Goal: Task Accomplishment & Management: Use online tool/utility

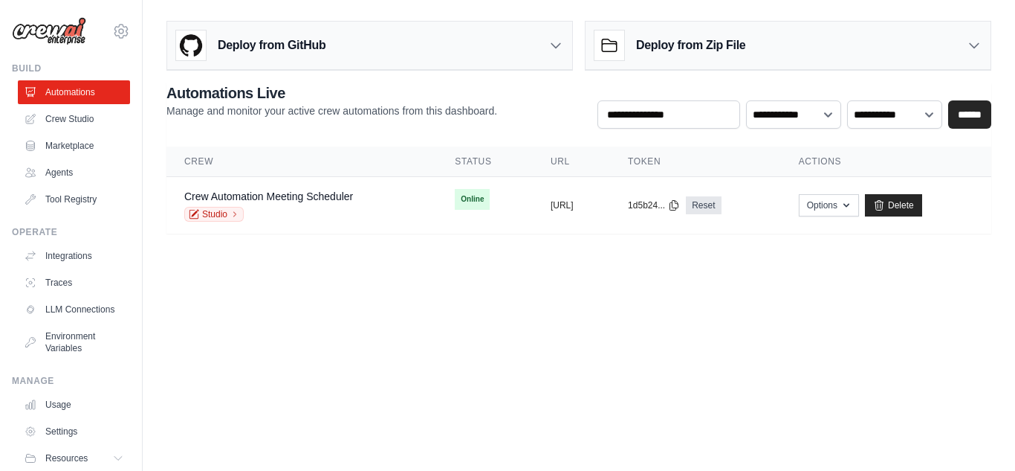
click at [589, 269] on body "sreeram1989@gmail.com Settings Build Automations Crew Studio" at bounding box center [507, 235] width 1015 height 471
click at [73, 175] on link "Agents" at bounding box center [75, 172] width 112 height 24
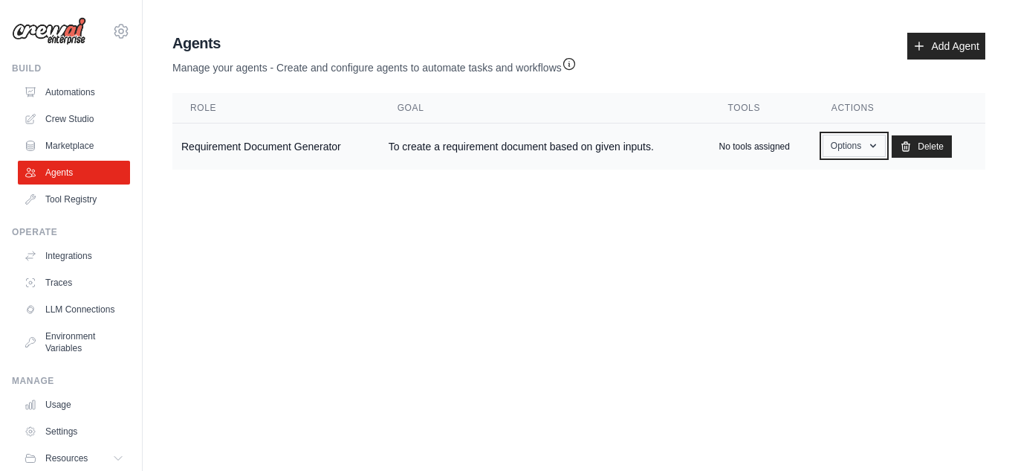
click at [863, 146] on button "Options" at bounding box center [854, 146] width 63 height 22
click at [862, 146] on button "Options" at bounding box center [854, 146] width 63 height 22
click at [72, 122] on link "Crew Studio" at bounding box center [75, 119] width 112 height 24
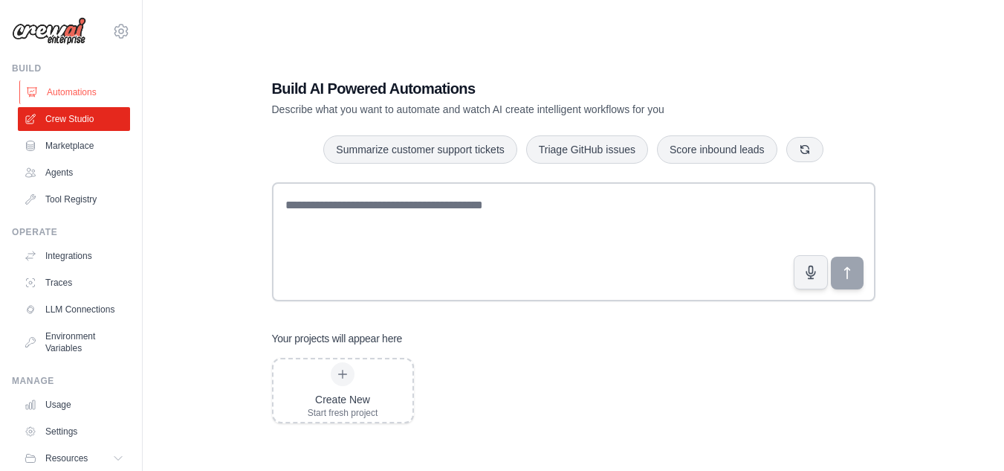
click at [72, 94] on link "Automations" at bounding box center [75, 92] width 112 height 24
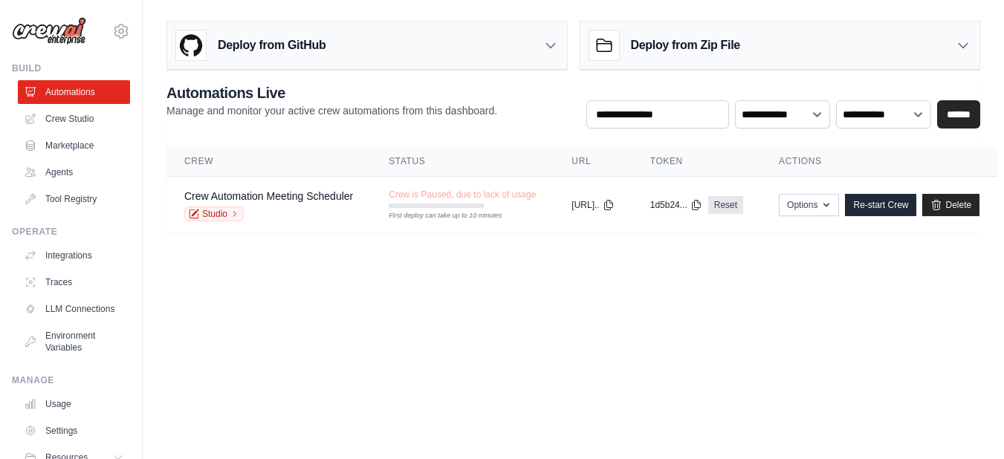
click at [537, 339] on body "sreeram1989@gmail.com Settings Build Automations Crew Studio" at bounding box center [502, 229] width 1004 height 459
click at [59, 143] on link "Marketplace" at bounding box center [75, 146] width 112 height 24
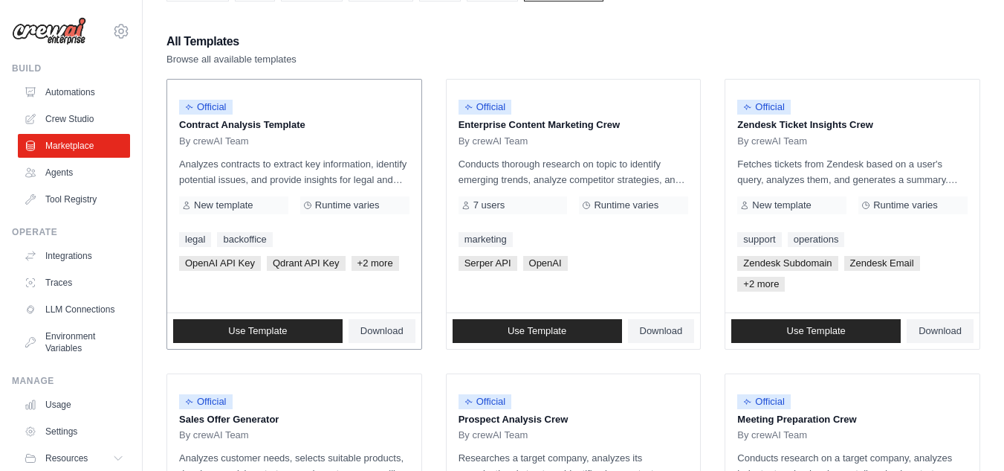
scroll to position [149, 0]
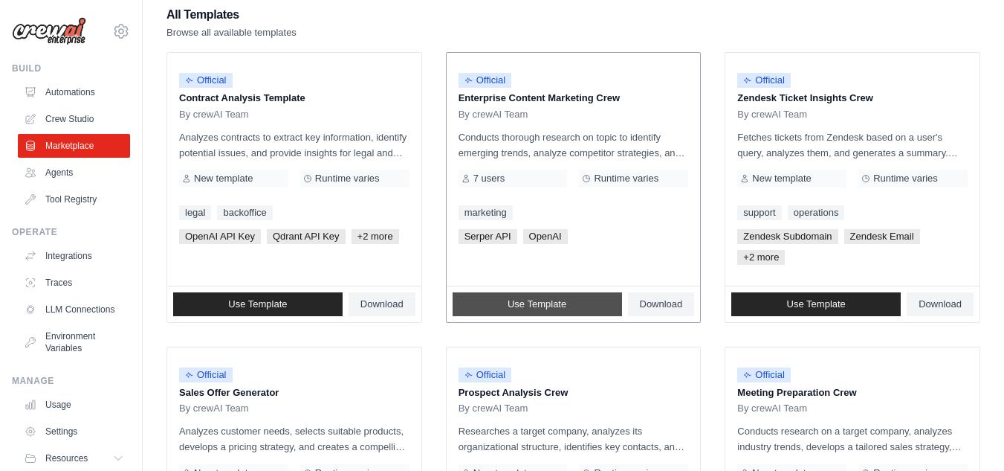
click at [511, 309] on span "Use Template" at bounding box center [537, 304] width 59 height 12
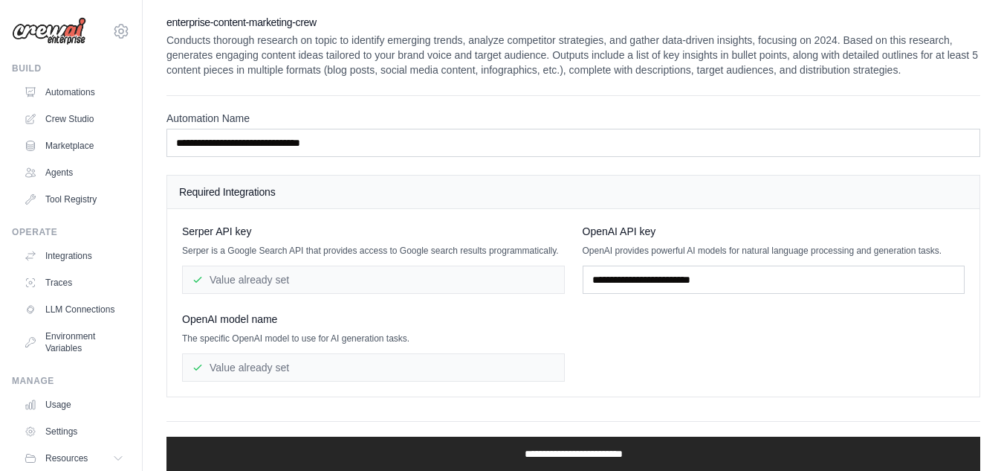
click at [439, 51] on p "Conducts thorough research on topic to identify emerging trends, analyze compet…" at bounding box center [574, 55] width 814 height 45
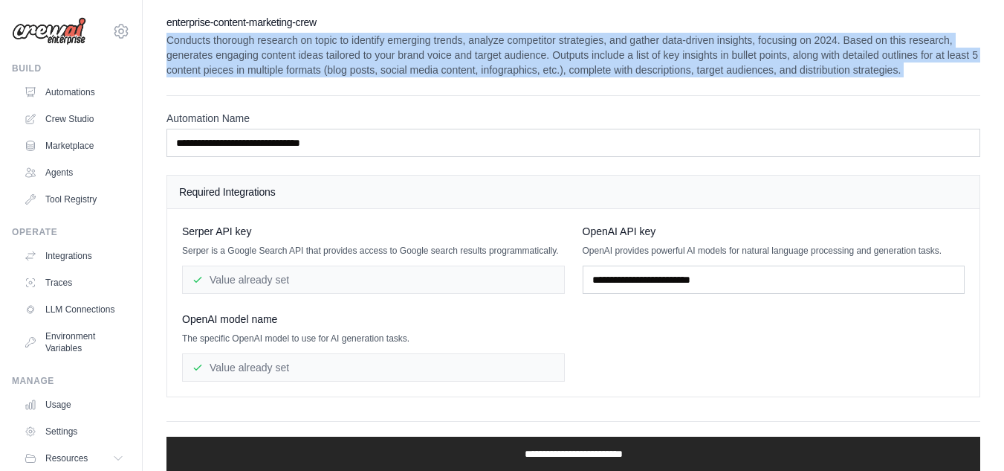
click at [439, 51] on p "Conducts thorough research on topic to identify emerging trends, analyze compet…" at bounding box center [574, 55] width 814 height 45
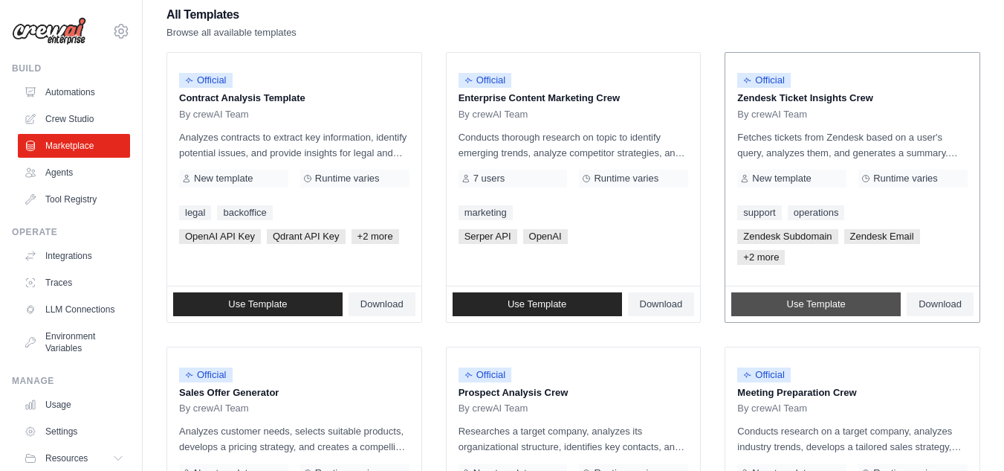
click at [846, 308] on link "Use Template" at bounding box center [816, 304] width 169 height 24
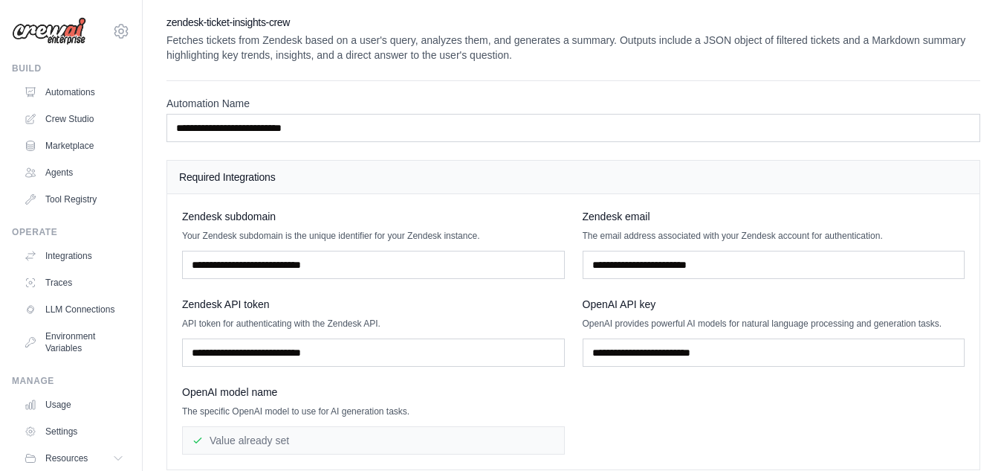
click at [451, 282] on div "Zendesk subdomain Your Zendesk subdomain is the unique identifier for your Zend…" at bounding box center [573, 331] width 783 height 245
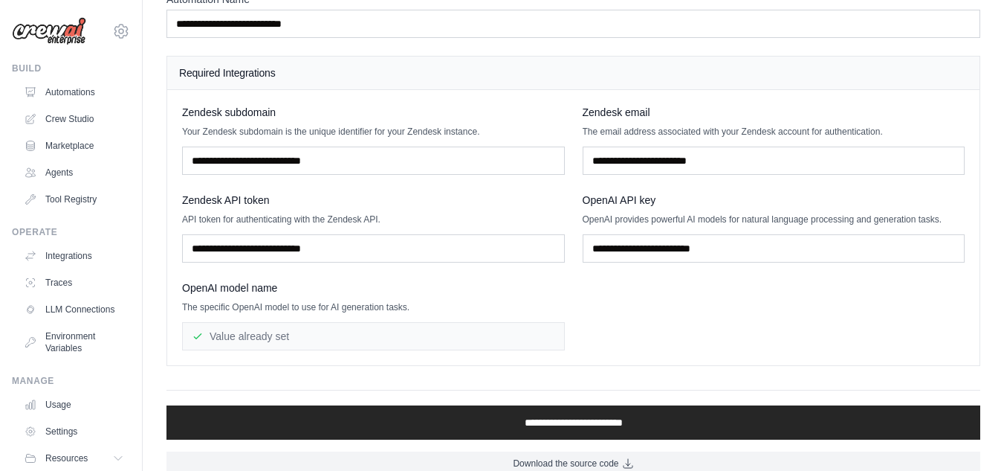
scroll to position [123, 0]
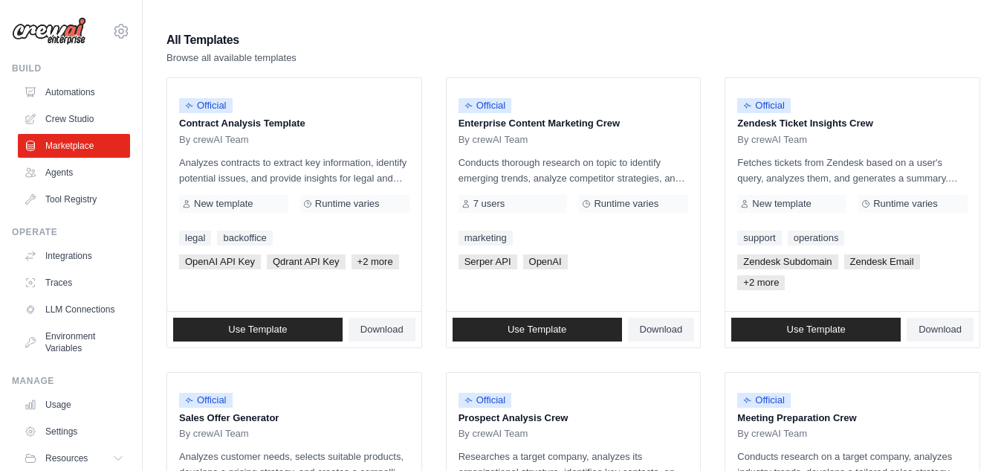
scroll to position [149, 0]
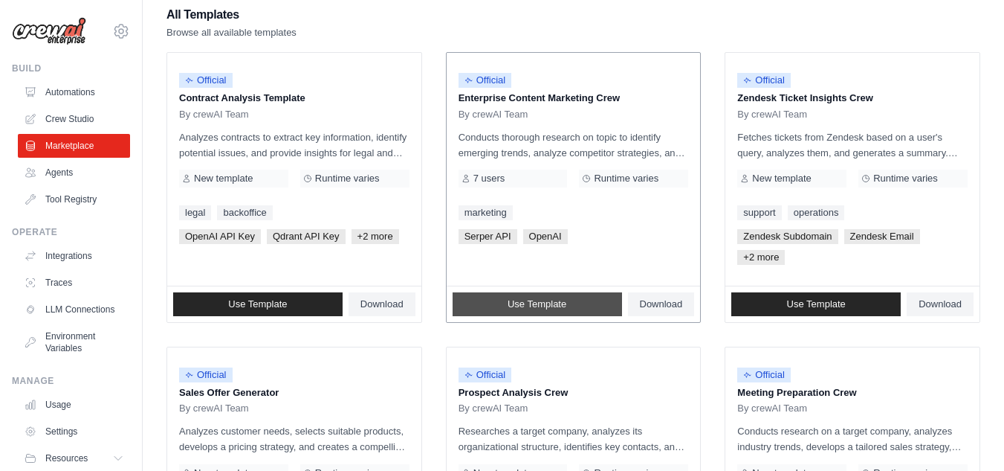
click at [547, 301] on span "Use Template" at bounding box center [537, 304] width 59 height 12
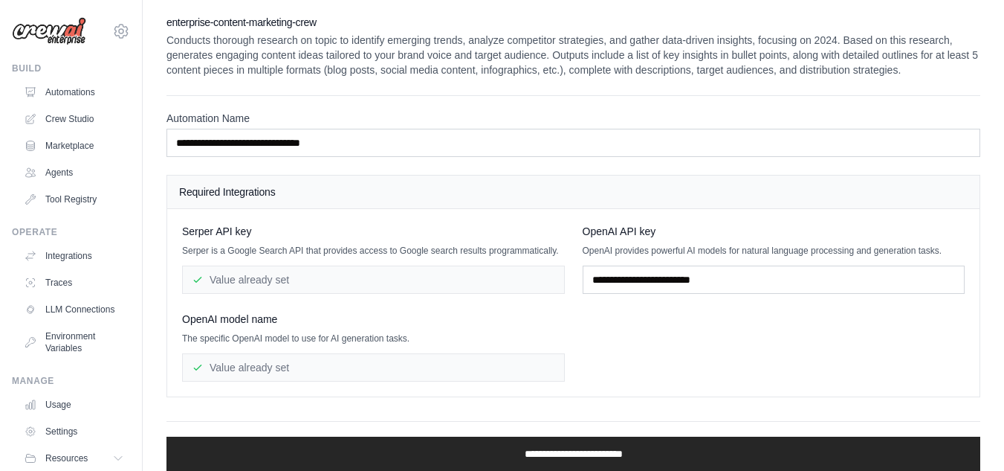
click at [584, 337] on div "Serper API key Serper is a Google Search API that provides access to Google sea…" at bounding box center [573, 303] width 783 height 158
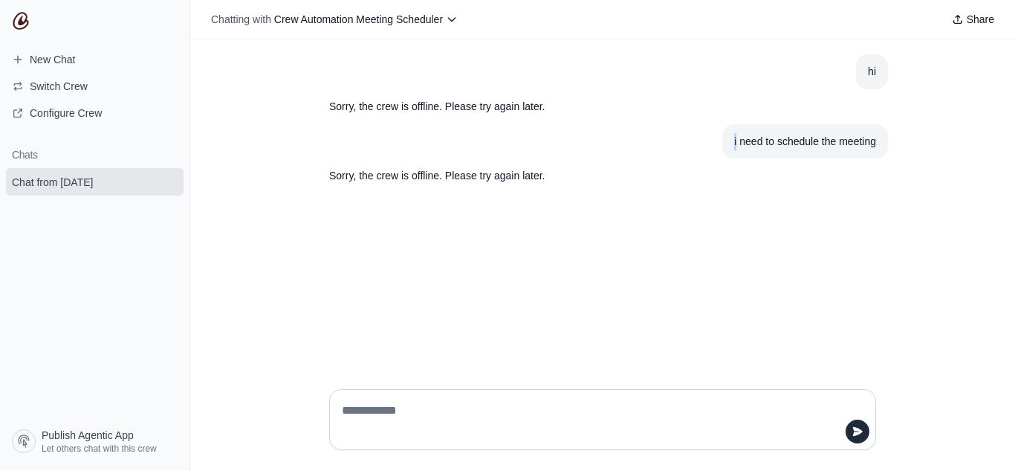
drag, startPoint x: 0, startPoint y: 0, endPoint x: 562, endPoint y: 157, distance: 583.5
click at [562, 157] on article "i need to schedule the meeting" at bounding box center [602, 141] width 571 height 35
click at [584, 219] on div "hi Sorry, the crew is offline. Please try again later. i need to schedule the m…" at bounding box center [602, 208] width 825 height 338
click at [456, 25] on button "Chatting with Crew Automation Meeting Scheduler" at bounding box center [334, 19] width 259 height 21
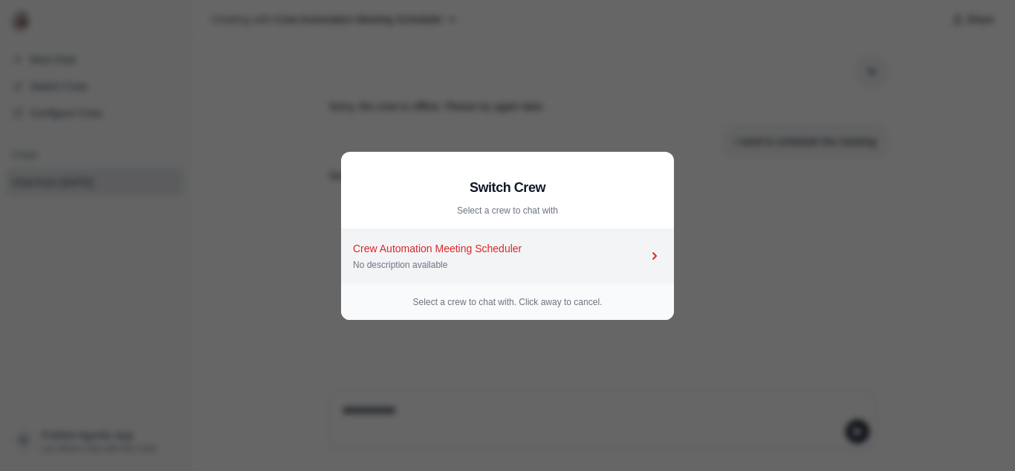
click at [443, 251] on div "Crew Automation Meeting Scheduler" at bounding box center [500, 248] width 294 height 15
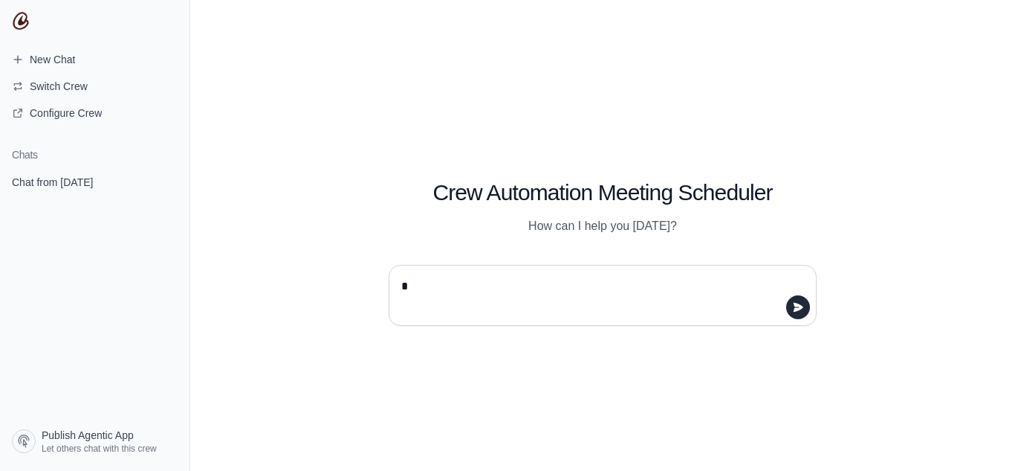
type textarea "**"
